Goal: Task Accomplishment & Management: Complete application form

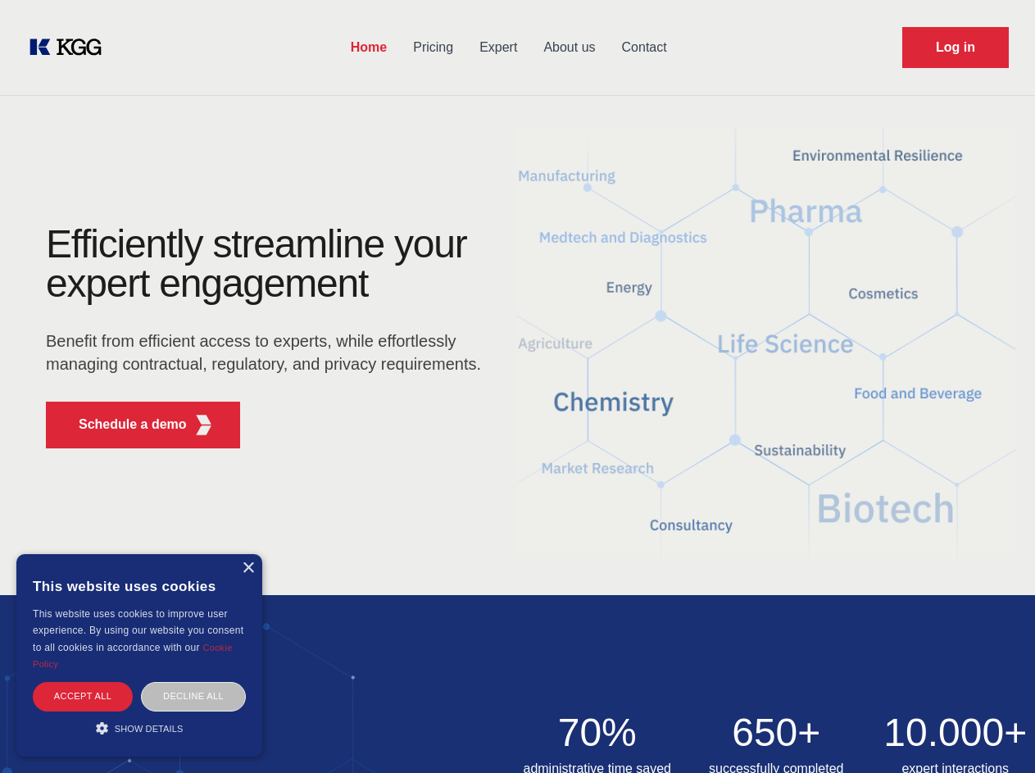
click at [517, 386] on div "Efficiently streamline your expert engagement Benefit from efficient access to …" at bounding box center [269, 343] width 498 height 237
click at [123, 425] on p "Schedule a demo" at bounding box center [133, 425] width 108 height 20
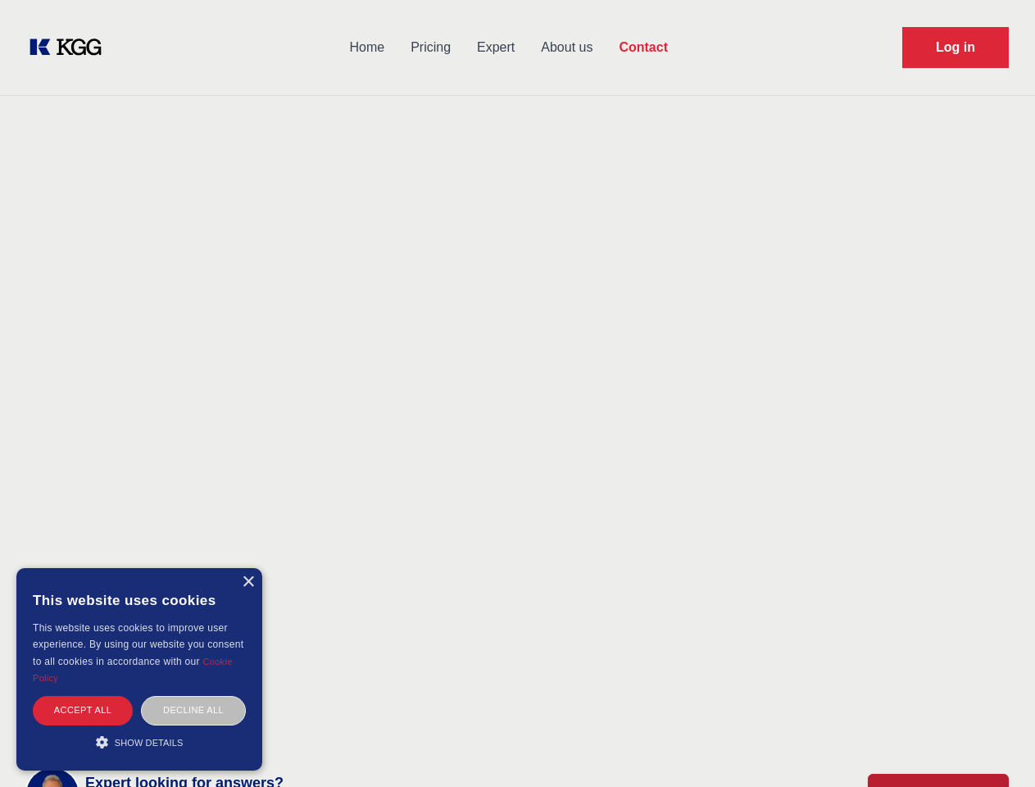
click at [248, 568] on div "× This website uses cookies This website uses cookies to improve user experienc…" at bounding box center [139, 669] width 246 height 202
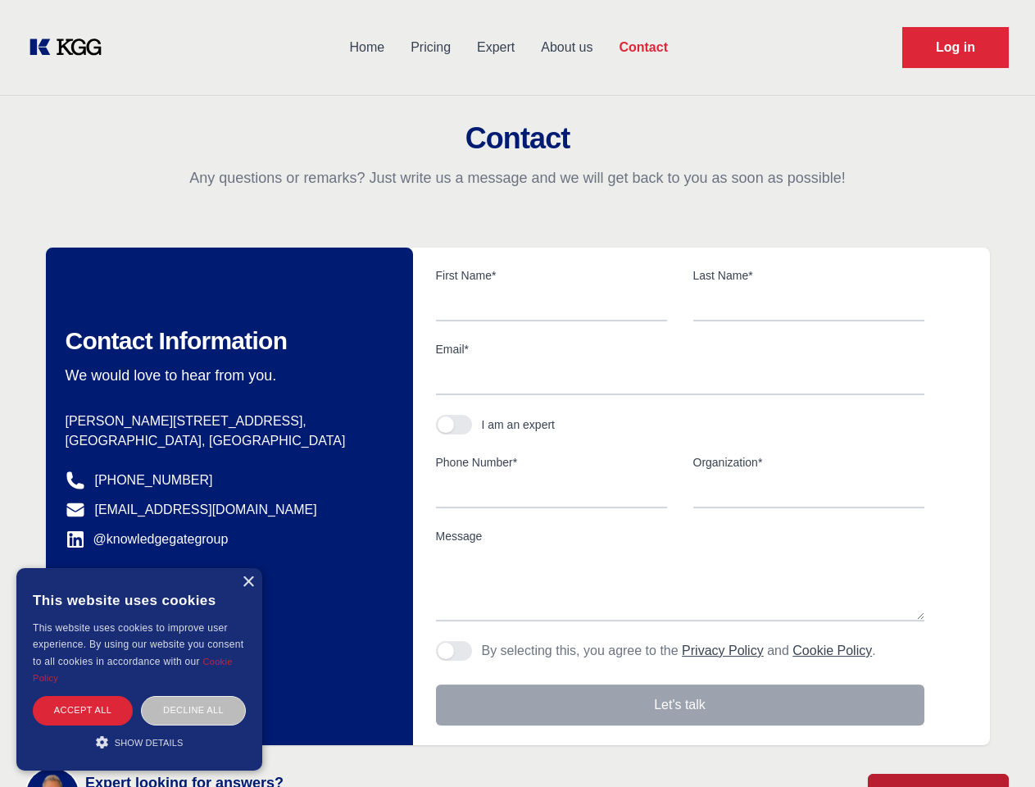
click at [83, 696] on div "Accept all" at bounding box center [83, 710] width 100 height 29
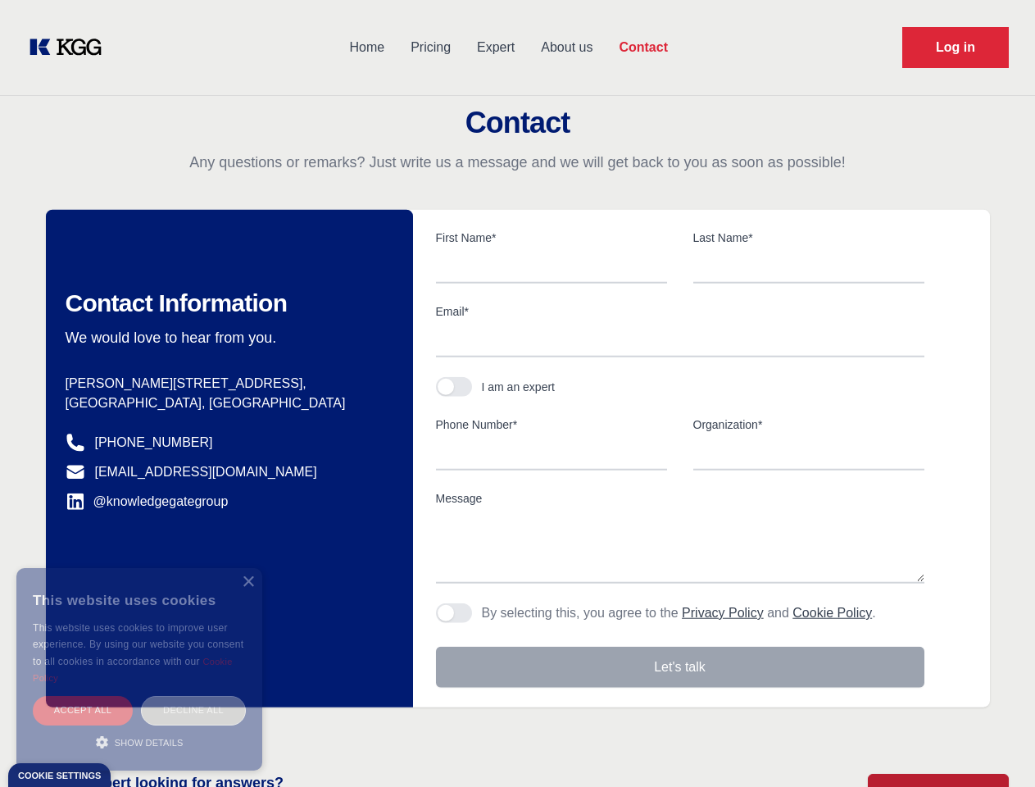
click at [193, 696] on div "Decline all" at bounding box center [193, 710] width 105 height 29
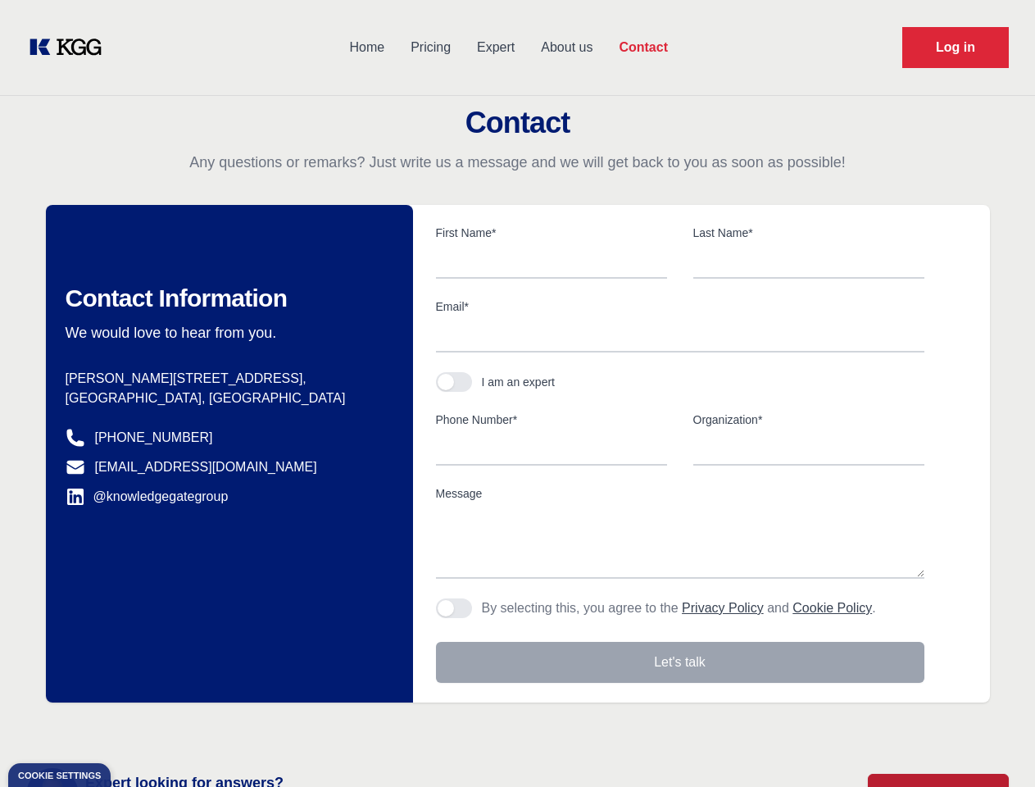
click at [139, 728] on main "Contact Any questions or remarks? Just write us a message and we will get back …" at bounding box center [517, 426] width 1035 height 853
